Goal: Submit feedback/report problem

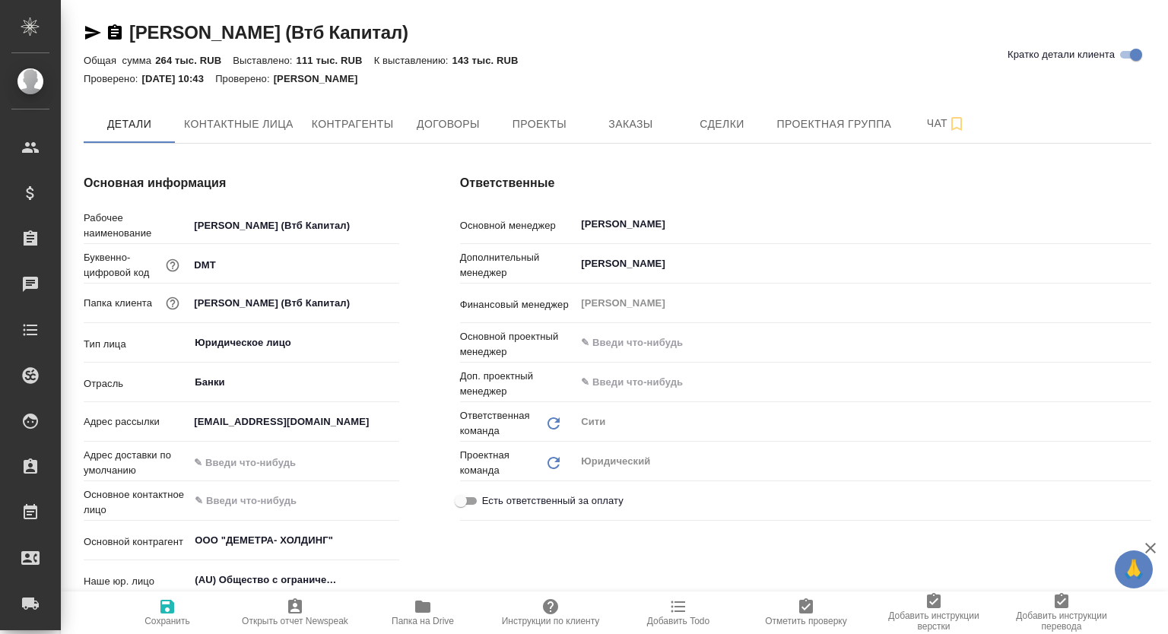
type textarea "x"
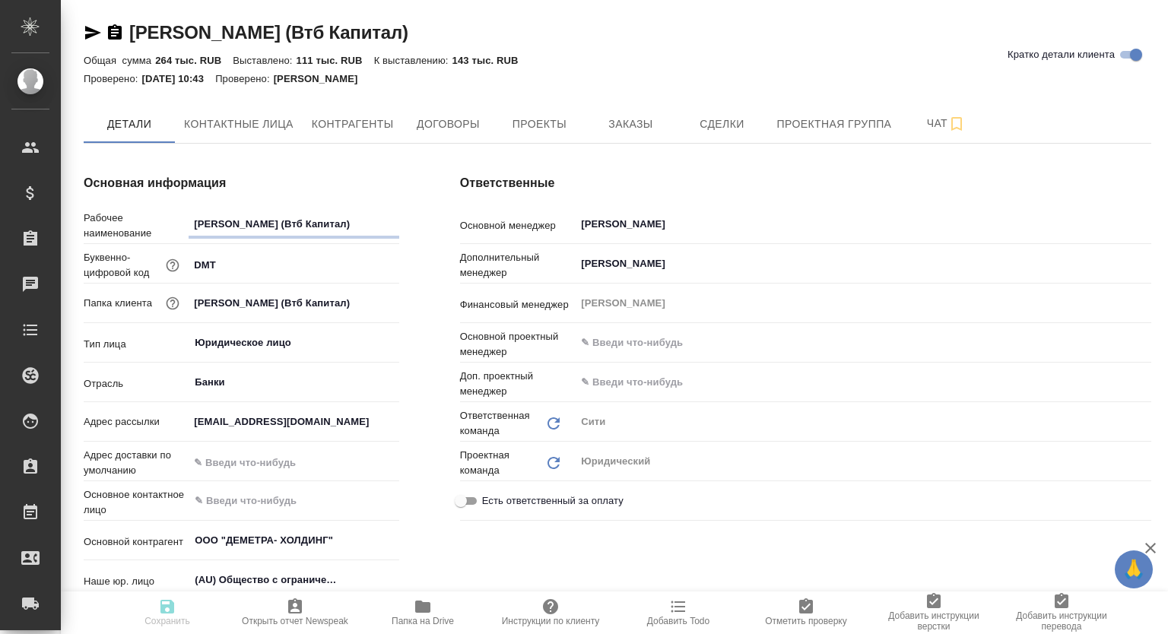
type textarea "x"
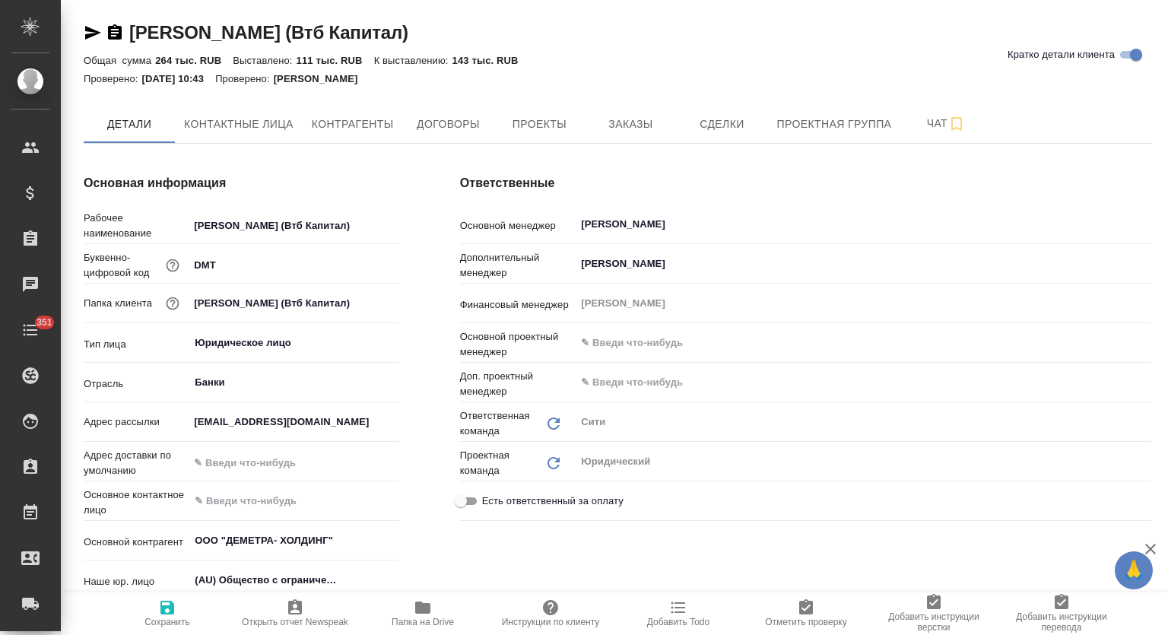
type textarea "x"
